Goal: Task Accomplishment & Management: Manage account settings

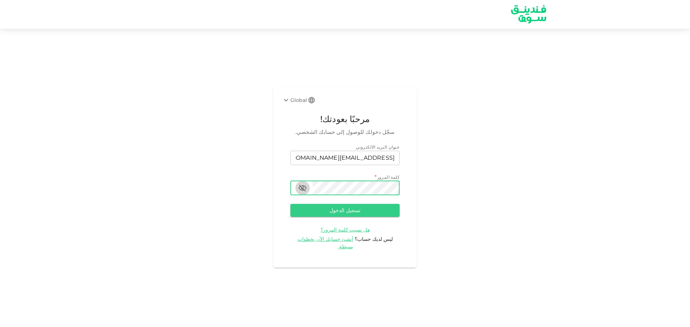
click at [305, 192] on icon "button" at bounding box center [302, 188] width 9 height 9
click at [307, 191] on button "button" at bounding box center [302, 188] width 14 height 14
click at [304, 193] on icon "button" at bounding box center [302, 188] width 9 height 9
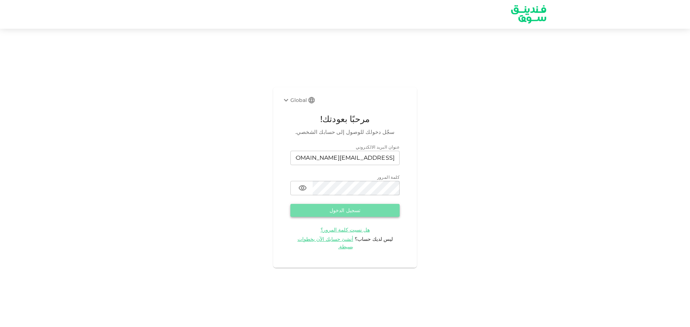
click at [378, 217] on button "تسجيل الدخول" at bounding box center [344, 210] width 109 height 13
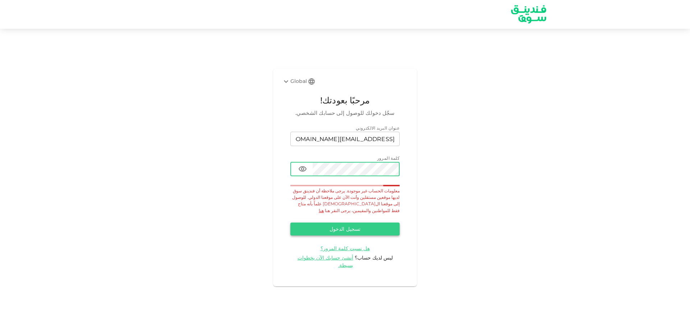
click at [352, 228] on button "تسجيل الدخول" at bounding box center [344, 229] width 109 height 13
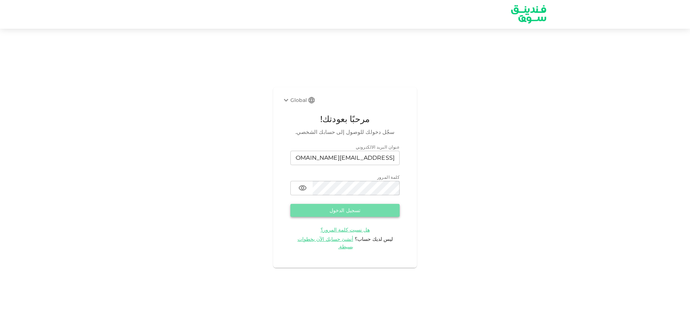
click at [370, 217] on button "تسجيل الدخول" at bounding box center [344, 210] width 109 height 13
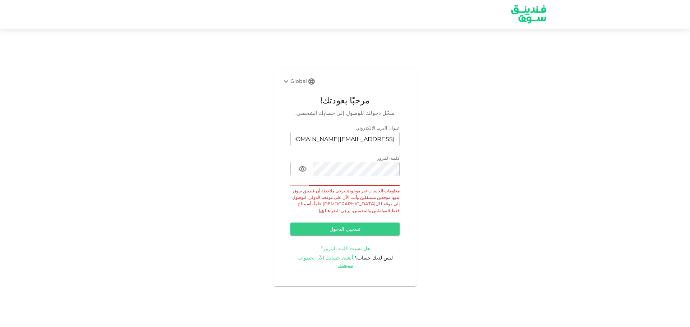
click at [349, 250] on span "هل نسيت كلمة المرور؟" at bounding box center [344, 248] width 49 height 6
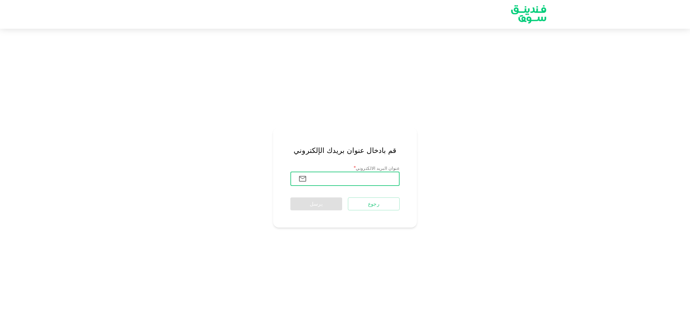
click at [380, 182] on input "عنوان البريد الالكتروني" at bounding box center [355, 179] width 87 height 14
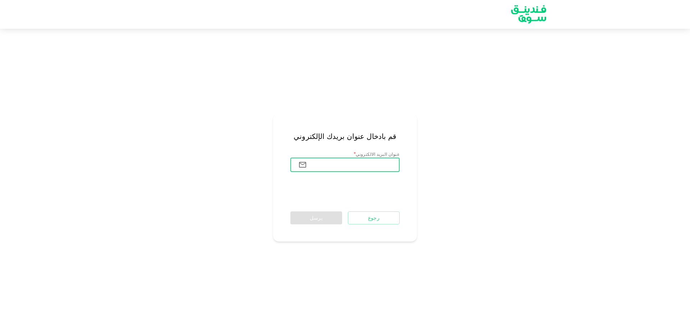
type input "[EMAIL_ADDRESS][DOMAIN_NAME]"
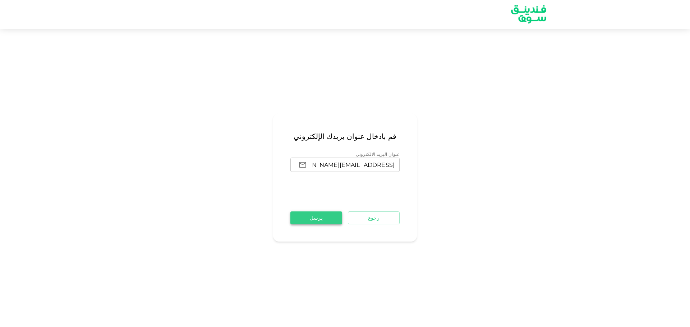
click at [315, 221] on button "يرسل" at bounding box center [316, 218] width 52 height 13
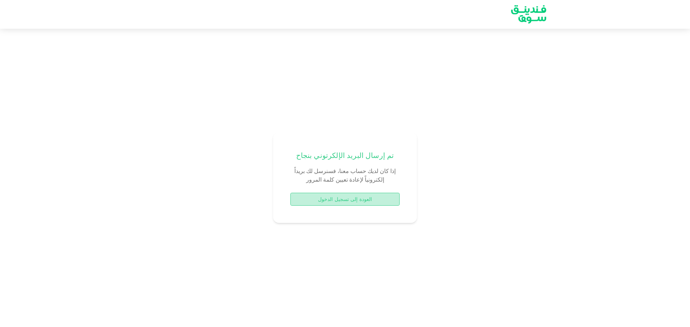
click at [330, 198] on button "العودة إلى تسجيل الدخول" at bounding box center [344, 199] width 109 height 13
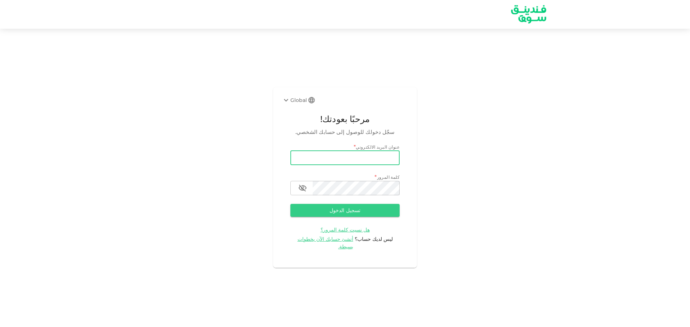
click at [381, 161] on input "email" at bounding box center [344, 158] width 109 height 14
click at [422, 195] on div "Global مرحبًا بعودتك! سجّل دخولك للوصول إلى حسابك الشخصي. عنوان البريد الالكترو…" at bounding box center [345, 177] width 690 height 281
click at [339, 244] on span "أنشئ حسابك الآن بخطوات بسيطة." at bounding box center [325, 243] width 56 height 14
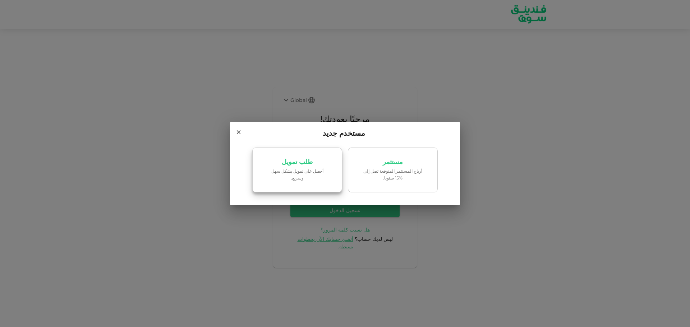
click at [286, 166] on p "طلب تمويل" at bounding box center [297, 162] width 31 height 7
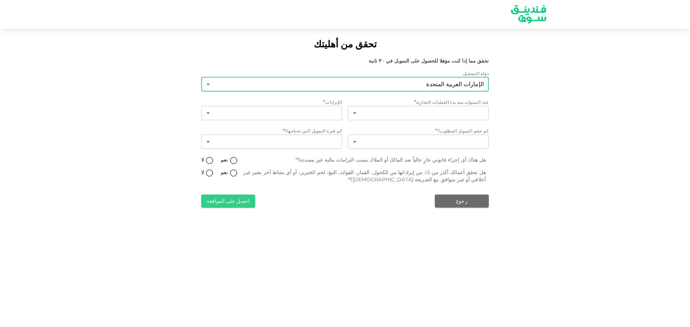
click at [469, 85] on body "تحقق من أهليتك تحقق مما إذا كنت مؤهلا للحصول على التمويل في ٣٠ ثانية دولة التسج…" at bounding box center [345, 163] width 690 height 327
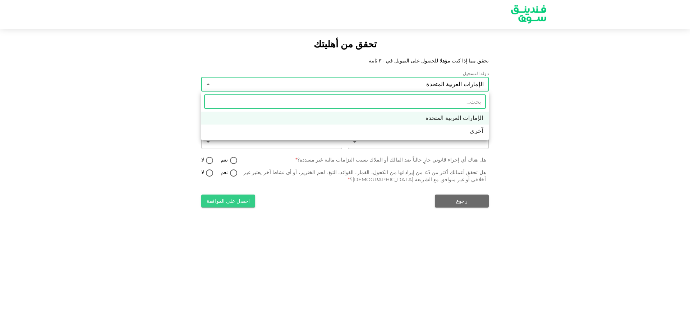
click at [468, 133] on li "آخرى" at bounding box center [344, 131] width 287 height 13
type input "3"
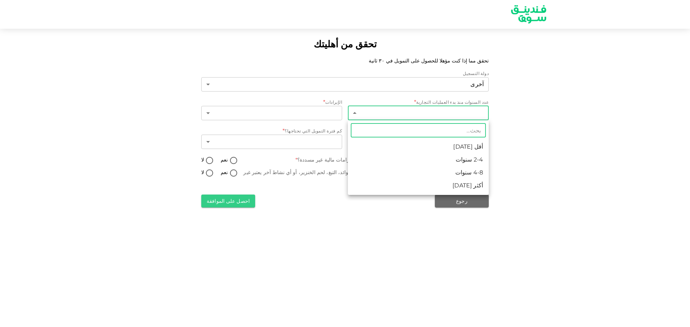
click at [449, 112] on body "تحقق من أهليتك تحقق مما إذا كنت مؤهلا للحصول على التمويل في ٣٠ ثانية دولة التسج…" at bounding box center [345, 163] width 690 height 327
click at [476, 186] on li "أكثر [DATE]" at bounding box center [418, 185] width 141 height 13
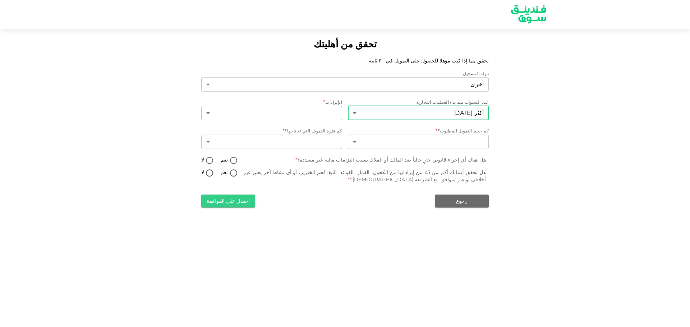
click at [432, 106] on body "تحقق من أهليتك تحقق مما إذا كنت مؤهلا للحصول على التمويل في ٣٠ ثانية دولة التسج…" at bounding box center [345, 163] width 690 height 327
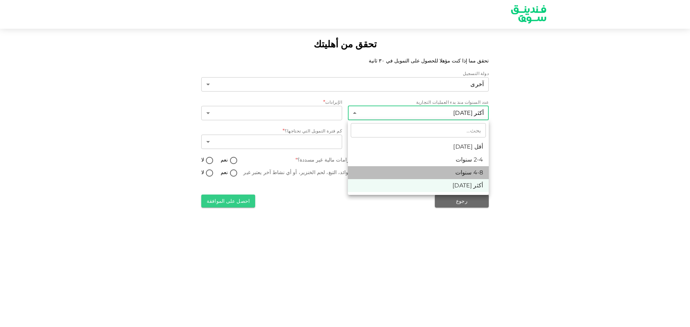
click at [464, 172] on li "4-8 سنوات" at bounding box center [418, 172] width 141 height 13
type input "3"
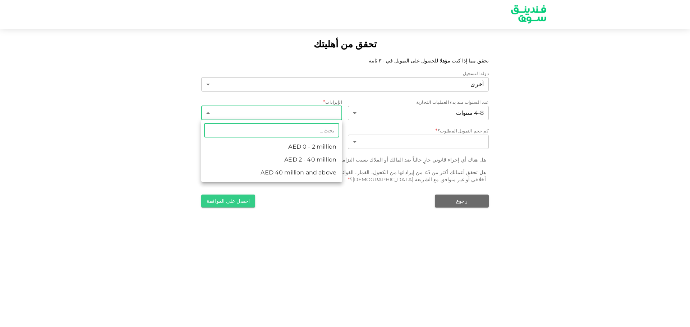
click at [325, 112] on body "تحقق من أهليتك تحقق مما إذا كنت مؤهلا للحصول على التمويل في ٣٠ ثانية دولة التسج…" at bounding box center [345, 163] width 690 height 327
click at [321, 161] on li "AED 2 - 40 million" at bounding box center [271, 159] width 141 height 13
type input "2"
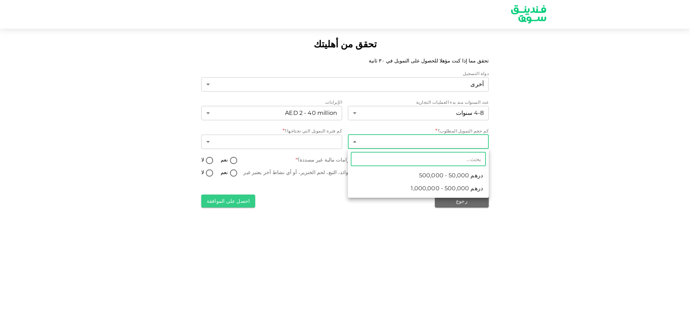
click at [445, 143] on body "تحقق من أهليتك تحقق مما إذا كنت مؤهلا للحصول على التمويل في ٣٠ ثانية دولة التسج…" at bounding box center [345, 163] width 690 height 327
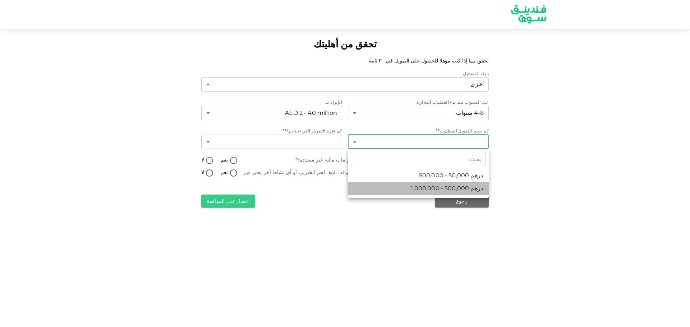
click at [454, 190] on span "درهم 500,000 - 1,000,000" at bounding box center [447, 188] width 72 height 9
type input "2"
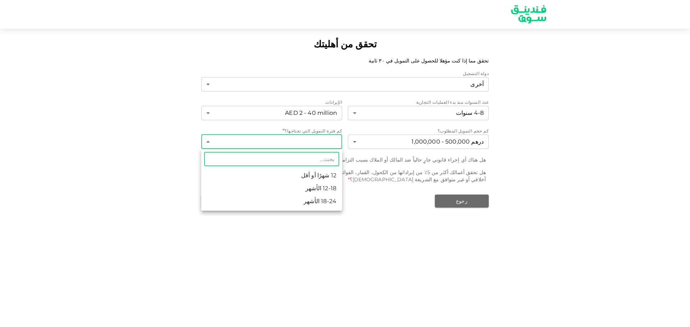
click at [326, 144] on body "تحقق من أهليتك تحقق مما إذا كنت مؤهلا للحصول على التمويل في ٣٠ ثانية دولة التسج…" at bounding box center [345, 163] width 690 height 327
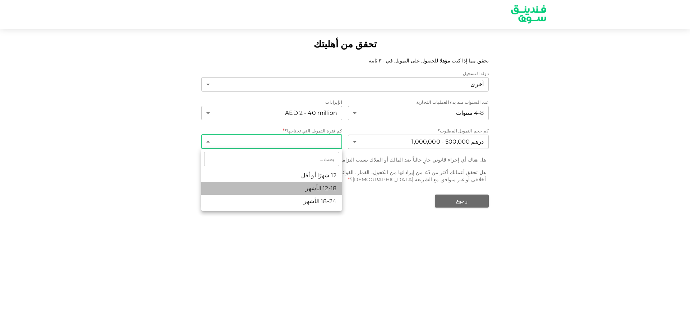
click at [323, 184] on li "12-18 الأشهر" at bounding box center [271, 188] width 141 height 13
type input "2"
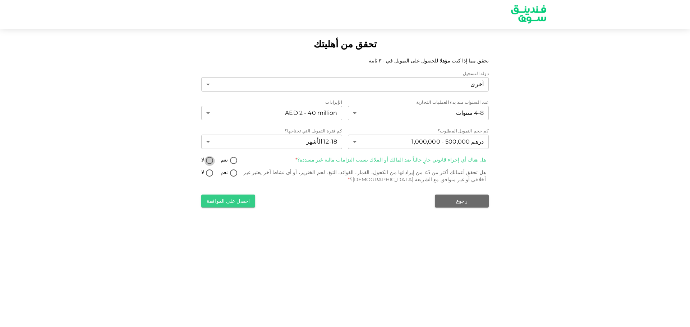
click at [209, 162] on input "لا" at bounding box center [209, 161] width 11 height 10
radio input "true"
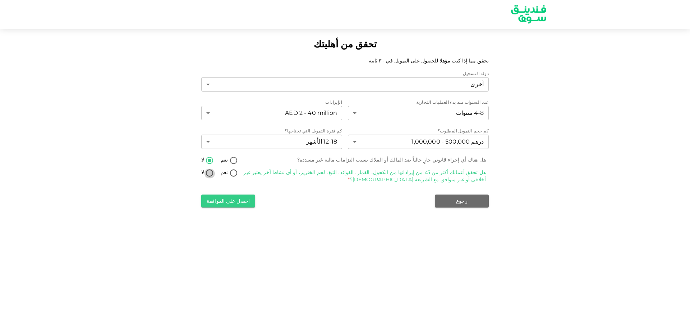
click at [210, 174] on input "لا" at bounding box center [209, 174] width 11 height 10
radio input "true"
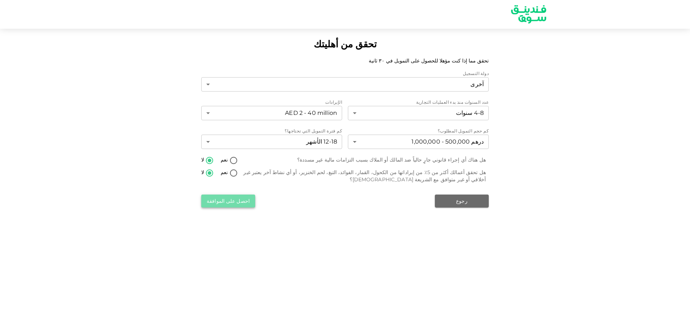
click at [233, 203] on button "احصل على الموافقة" at bounding box center [228, 201] width 54 height 13
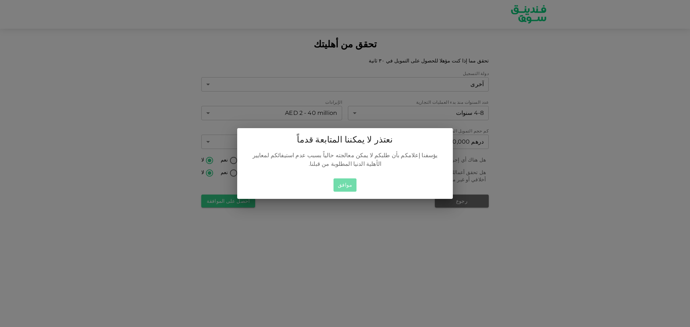
click at [348, 182] on button "موافق" at bounding box center [344, 185] width 23 height 13
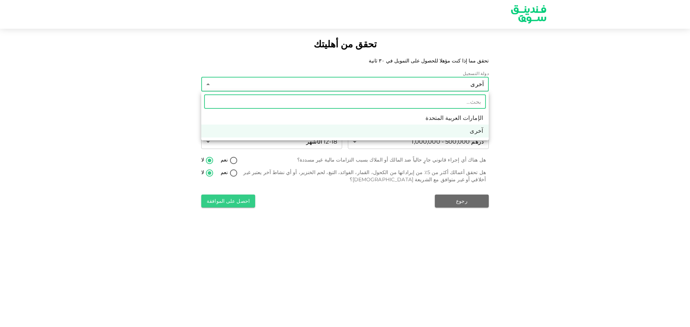
click at [357, 87] on body "تحقق من أهليتك تحقق مما إذا كنت مؤهلا للحصول على التمويل في ٣٠ ثانية دولة التسج…" at bounding box center [345, 163] width 690 height 327
click at [419, 118] on li "الإمارات العربية المتحدة" at bounding box center [344, 118] width 287 height 13
type input "1"
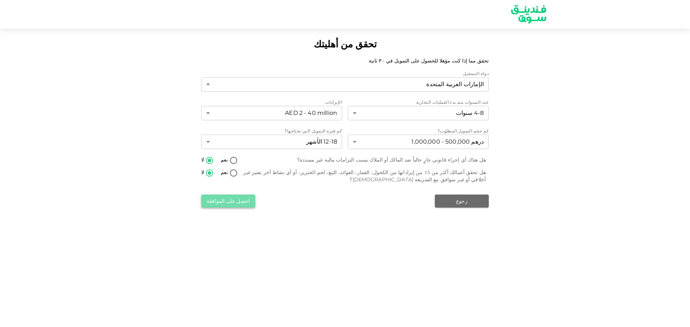
click at [250, 199] on button "احصل على الموافقة" at bounding box center [228, 201] width 54 height 13
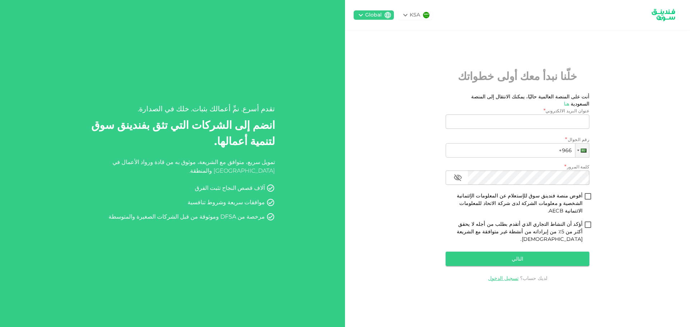
click at [411, 230] on div "KSA Global خلّنا نبدأ معك أولى خطواتك أنت على المنصة العالمية حاليًا، يمكنك الا…" at bounding box center [517, 163] width 345 height 327
click at [508, 275] on link "تسجيل الدخول" at bounding box center [503, 278] width 31 height 6
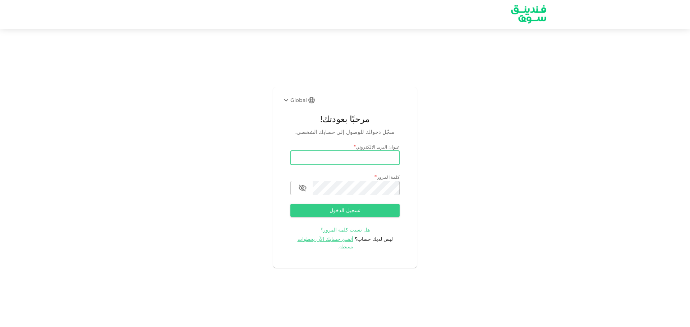
click at [366, 160] on input "email" at bounding box center [344, 158] width 109 height 14
click at [272, 131] on div "Global مرحبًا بعودتك! سجّل دخولك للوصول إلى حسابك الشخصي. عنوان البريد الالكترو…" at bounding box center [345, 177] width 690 height 281
click at [286, 101] on icon at bounding box center [286, 100] width 9 height 9
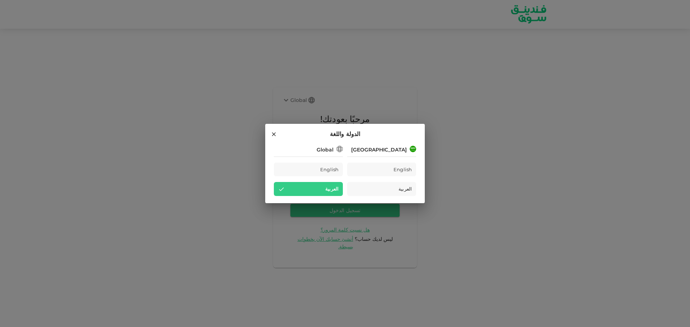
click at [379, 150] on div "Saudi Arabia" at bounding box center [379, 150] width 56 height 8
click at [394, 189] on div "العربية" at bounding box center [381, 189] width 69 height 14
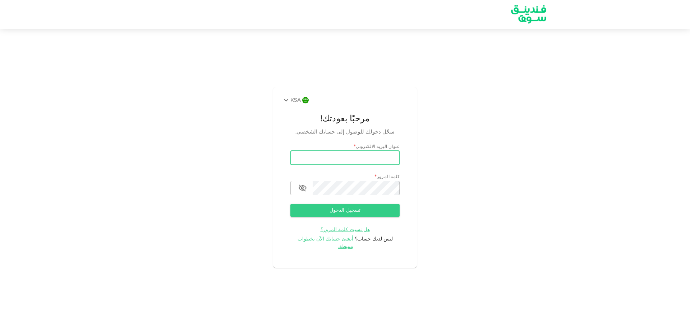
click at [381, 164] on input "email" at bounding box center [344, 158] width 109 height 14
type input "[EMAIL_ADDRESS][DOMAIN_NAME]"
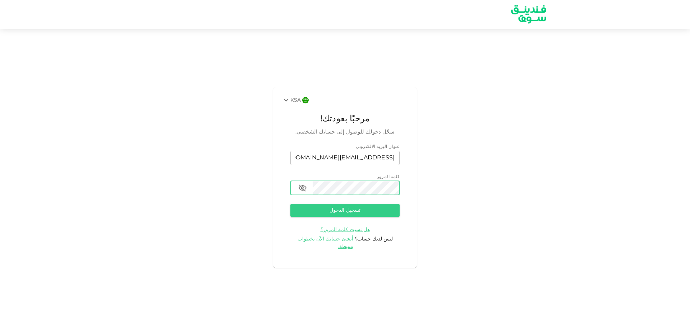
click at [302, 192] on icon "button" at bounding box center [302, 188] width 9 height 9
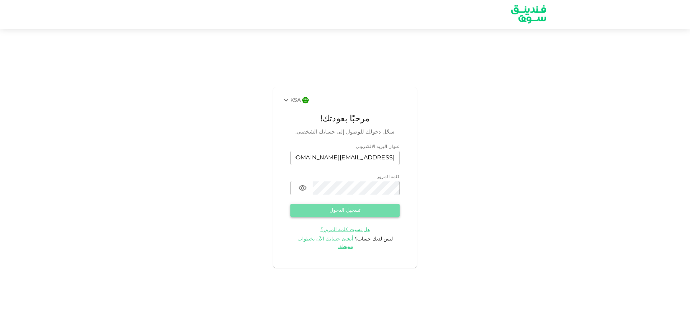
click at [365, 215] on button "تسجيل الدخول" at bounding box center [344, 210] width 109 height 13
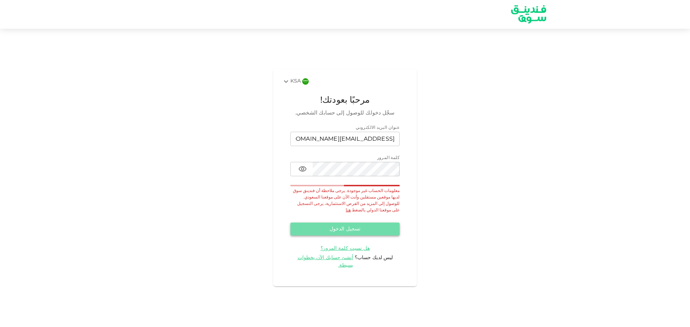
click at [360, 227] on button "تسجيل الدخول" at bounding box center [344, 229] width 109 height 13
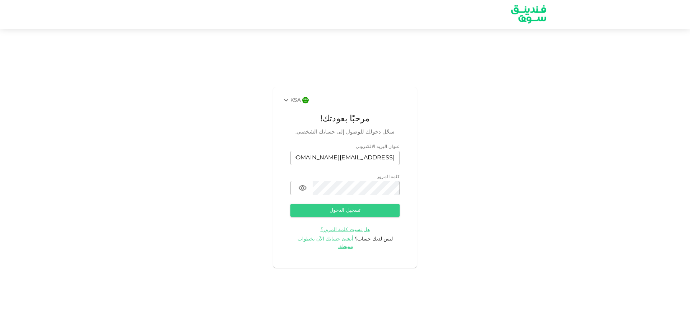
click at [351, 204] on form "عنوان البريد الالكتروني email [EMAIL_ADDRESS][DOMAIN_NAME] email كلمة المرور pa…" at bounding box center [344, 197] width 109 height 107
click at [355, 217] on button "تسجيل الدخول" at bounding box center [344, 210] width 109 height 13
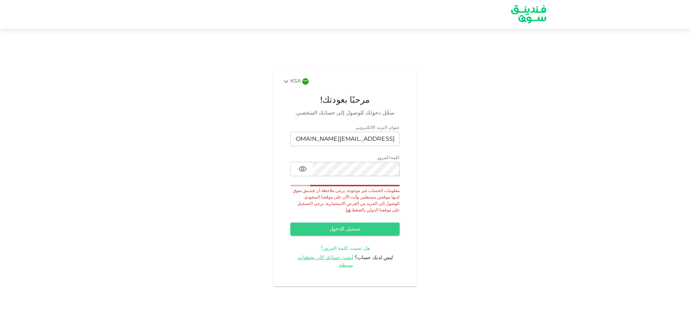
click at [340, 251] on span "هل نسيت كلمة المرور؟" at bounding box center [344, 248] width 49 height 5
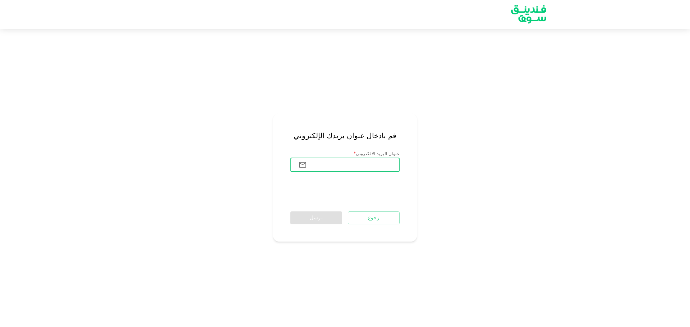
click at [364, 165] on input "عنوان البريد الالكتروني" at bounding box center [355, 165] width 87 height 14
type input "[EMAIL_ADDRESS][DOMAIN_NAME]"
click at [324, 222] on button "يرسل" at bounding box center [316, 218] width 52 height 13
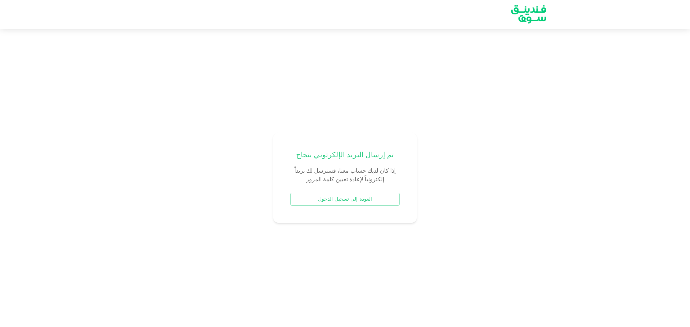
click at [324, 222] on div "تم إرسال البريد الإلكرتوني بنجاح إذا كان لديك حساب معنا، فسنرسل لك بريداً إلكتر…" at bounding box center [345, 178] width 144 height 91
